Goal: Information Seeking & Learning: Learn about a topic

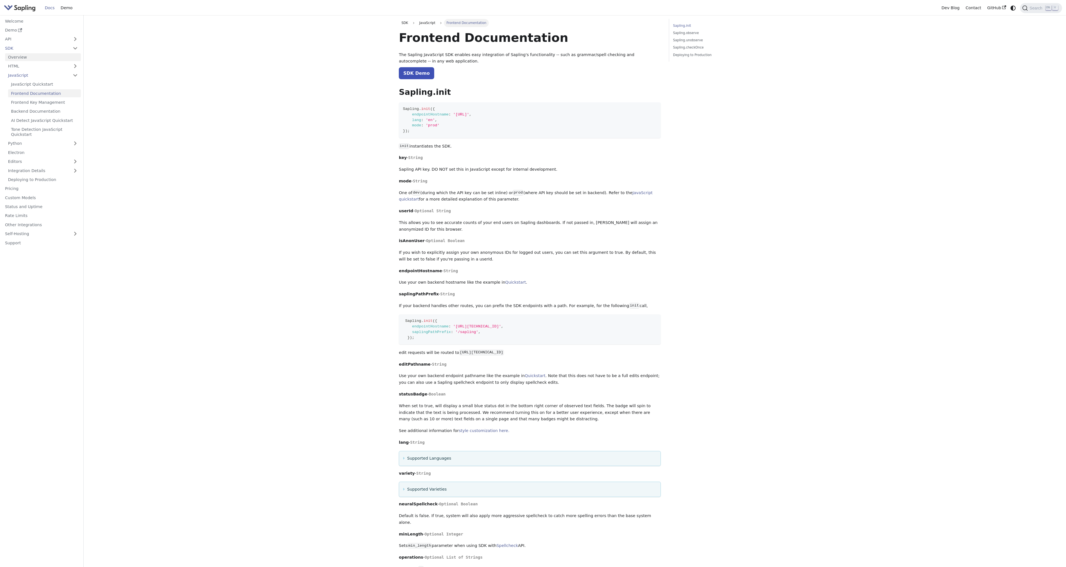
click at [25, 56] on link "Overview" at bounding box center [43, 57] width 76 height 8
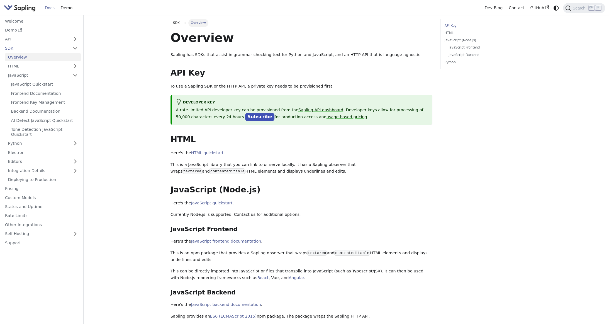
click at [327, 118] on link "usage-based pricing" at bounding box center [347, 117] width 41 height 4
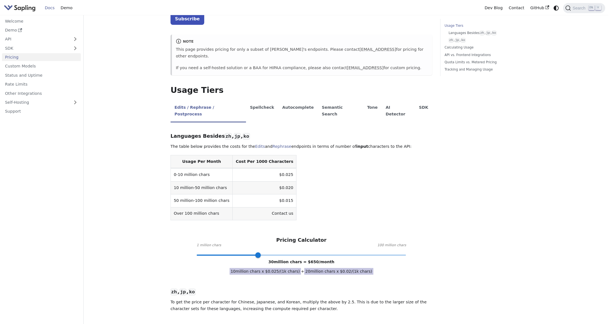
scroll to position [32, 0]
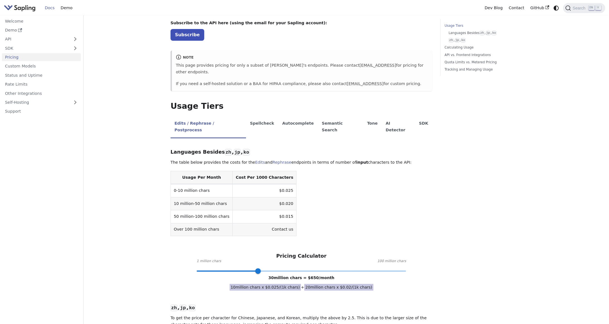
click at [225, 267] on span at bounding box center [302, 270] width 210 height 7
type input "1"
drag, startPoint x: 221, startPoint y: 258, endPoint x: 191, endPoint y: 256, distance: 30.2
click at [194, 268] on span at bounding box center [197, 271] width 6 height 6
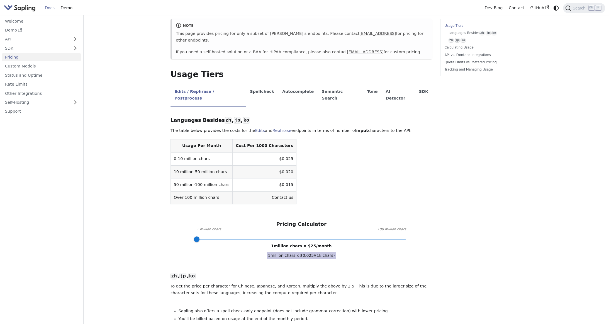
scroll to position [0, 0]
